Goal: Information Seeking & Learning: Learn about a topic

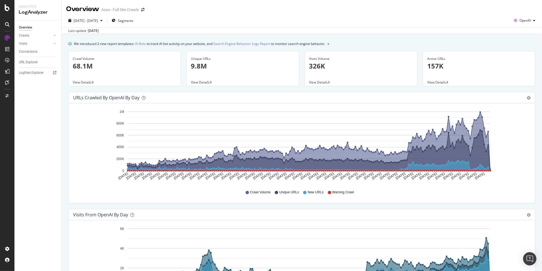
scroll to position [537, 0]
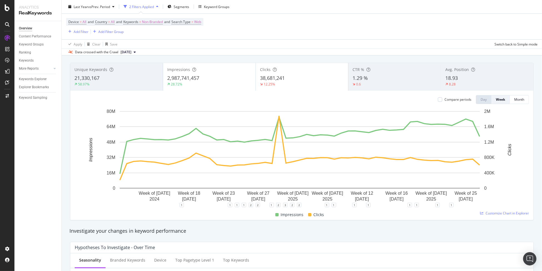
scroll to position [27, 0]
click at [114, 73] on div "Unique Keywords 21,330,167 58.97%" at bounding box center [116, 77] width 92 height 25
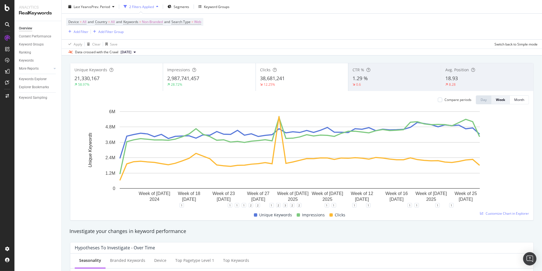
click at [130, 77] on div "21,330,167" at bounding box center [116, 78] width 84 height 7
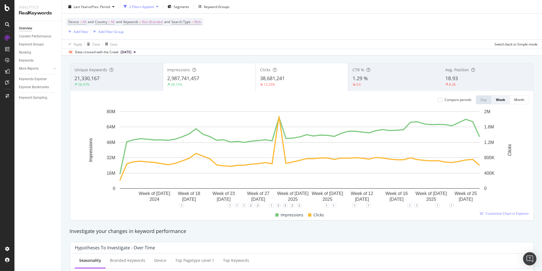
click at [130, 77] on div "21,330,167" at bounding box center [116, 78] width 84 height 7
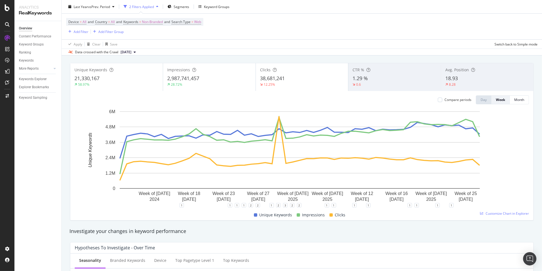
click at [130, 77] on div "21,330,167" at bounding box center [116, 78] width 84 height 7
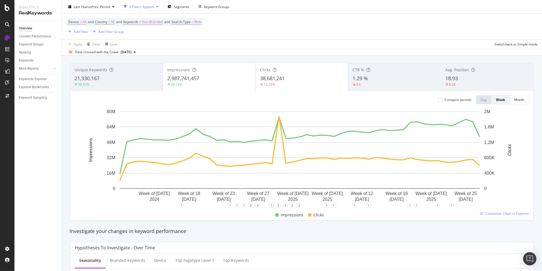
click at [130, 77] on div "21,330,167" at bounding box center [116, 78] width 84 height 7
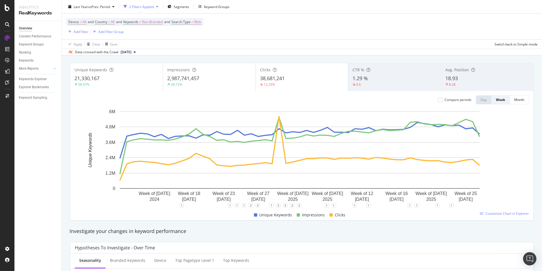
click at [466, 82] on div "8.28" at bounding box center [487, 84] width 84 height 5
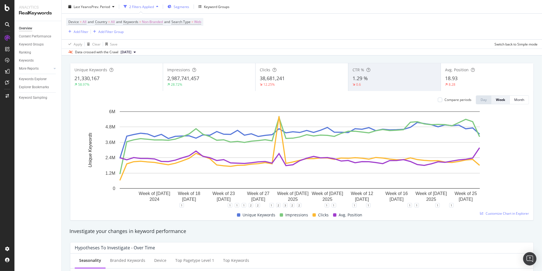
click at [173, 6] on div "Segments" at bounding box center [178, 6] width 22 height 8
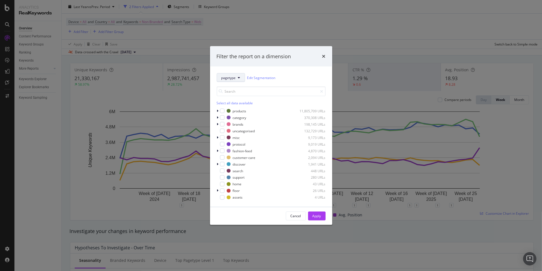
click at [240, 80] on button "pagetype" at bounding box center [231, 77] width 28 height 9
click at [236, 128] on span "domain" at bounding box center [239, 128] width 36 height 5
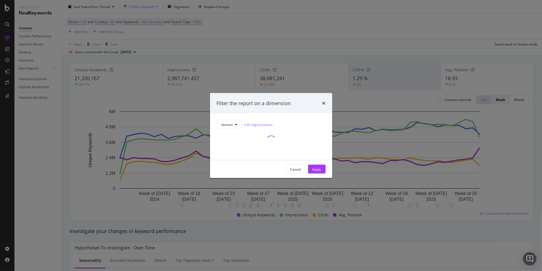
click at [401, 175] on div "Filter the report on a dimension domain Edit Segmentation Cancel Apply" at bounding box center [271, 135] width 542 height 271
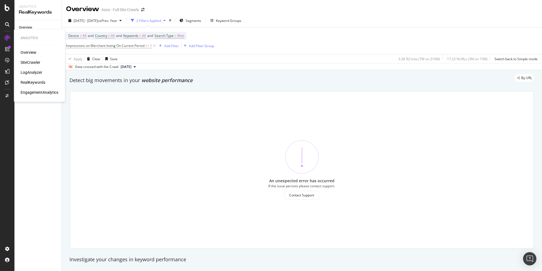
click at [30, 82] on div "RealKeywords" at bounding box center [33, 83] width 25 height 6
